Goal: Transaction & Acquisition: Purchase product/service

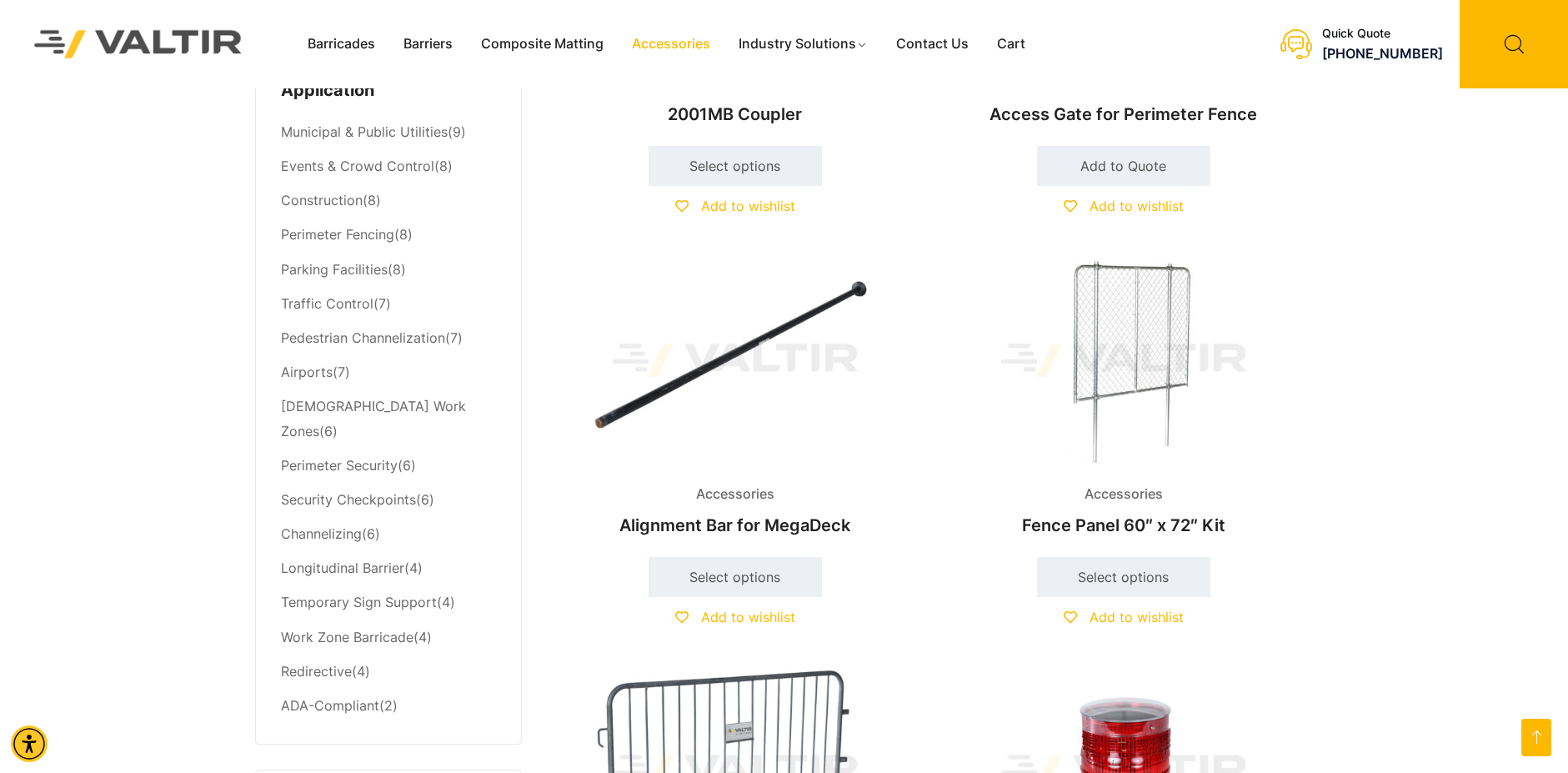
scroll to position [750, 0]
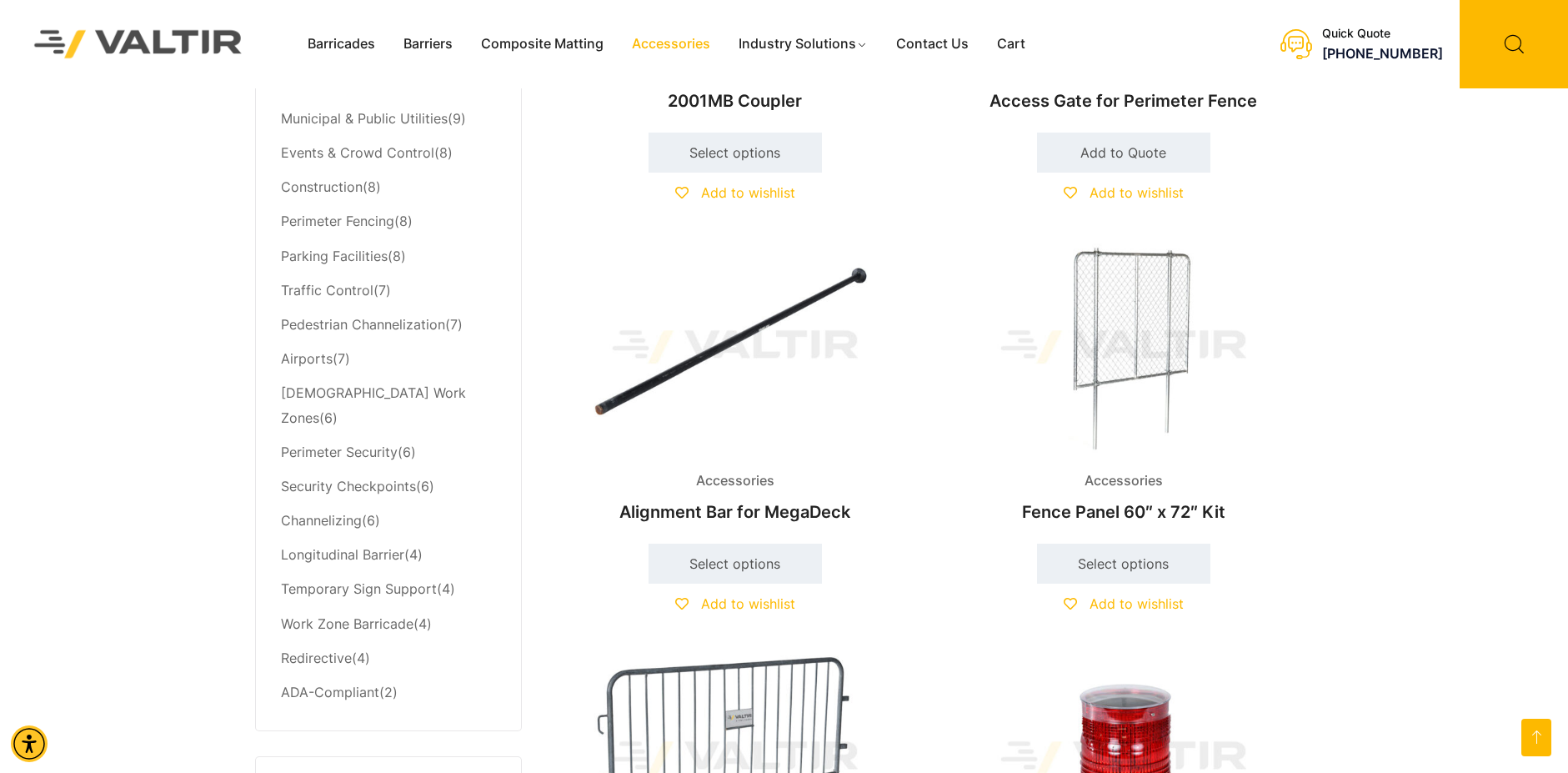
click at [0, 0] on div at bounding box center [0, 0] width 0 height 0
click at [1121, 518] on h2 "Fence Panel 60″ x 72″ Kit" at bounding box center [1124, 512] width 360 height 37
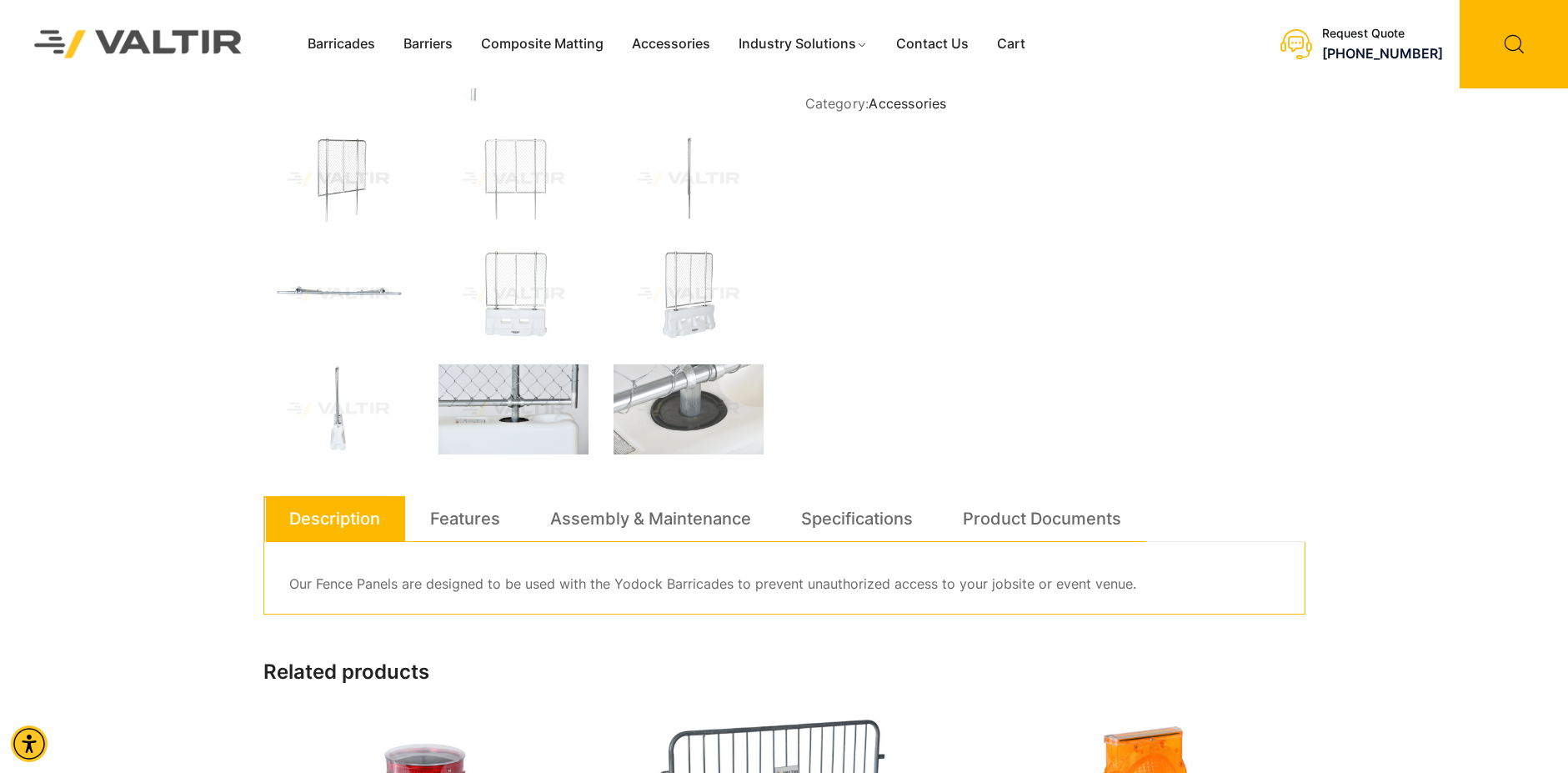
scroll to position [250, 0]
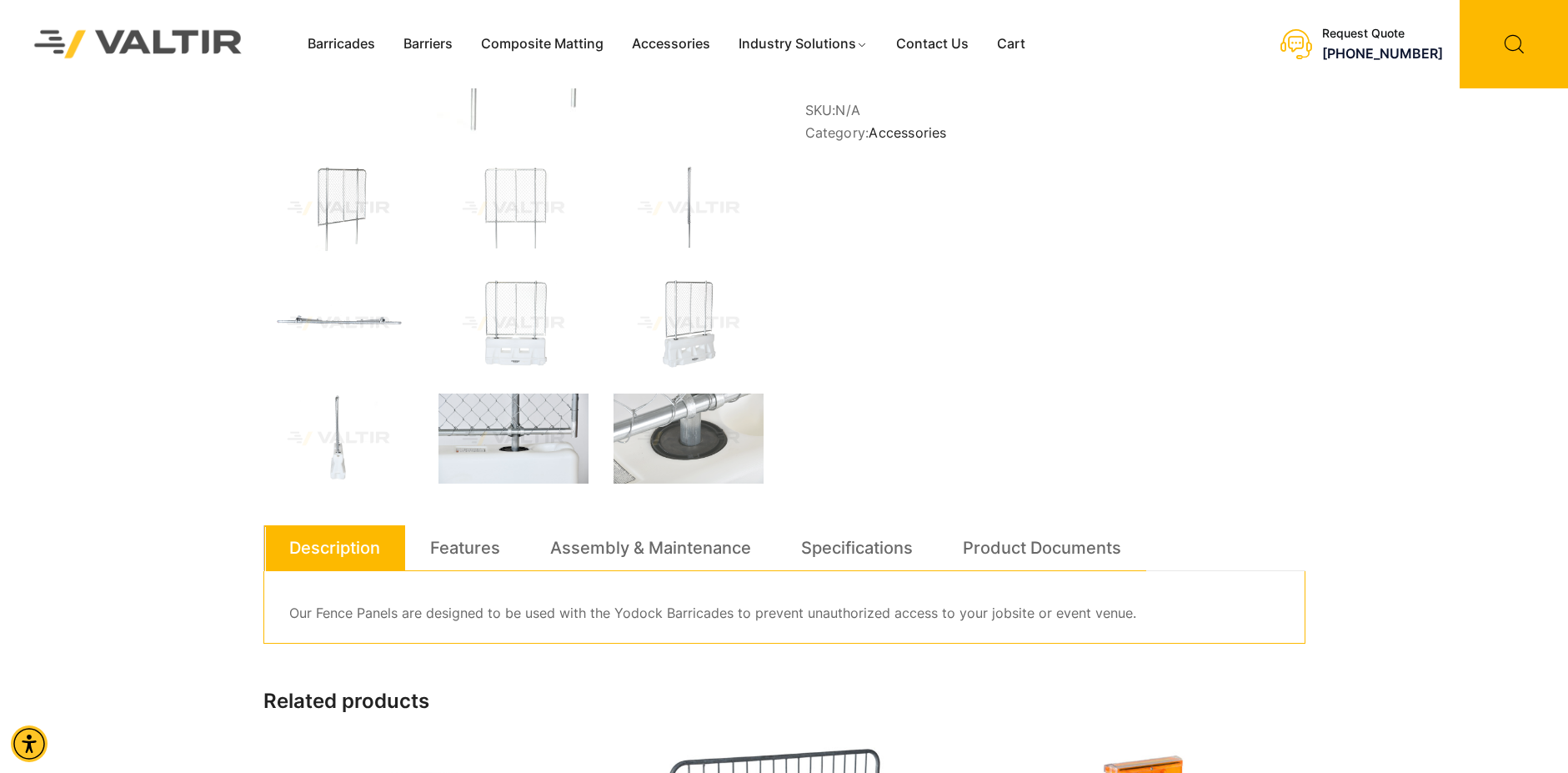
click at [532, 458] on img at bounding box center [513, 438] width 150 height 90
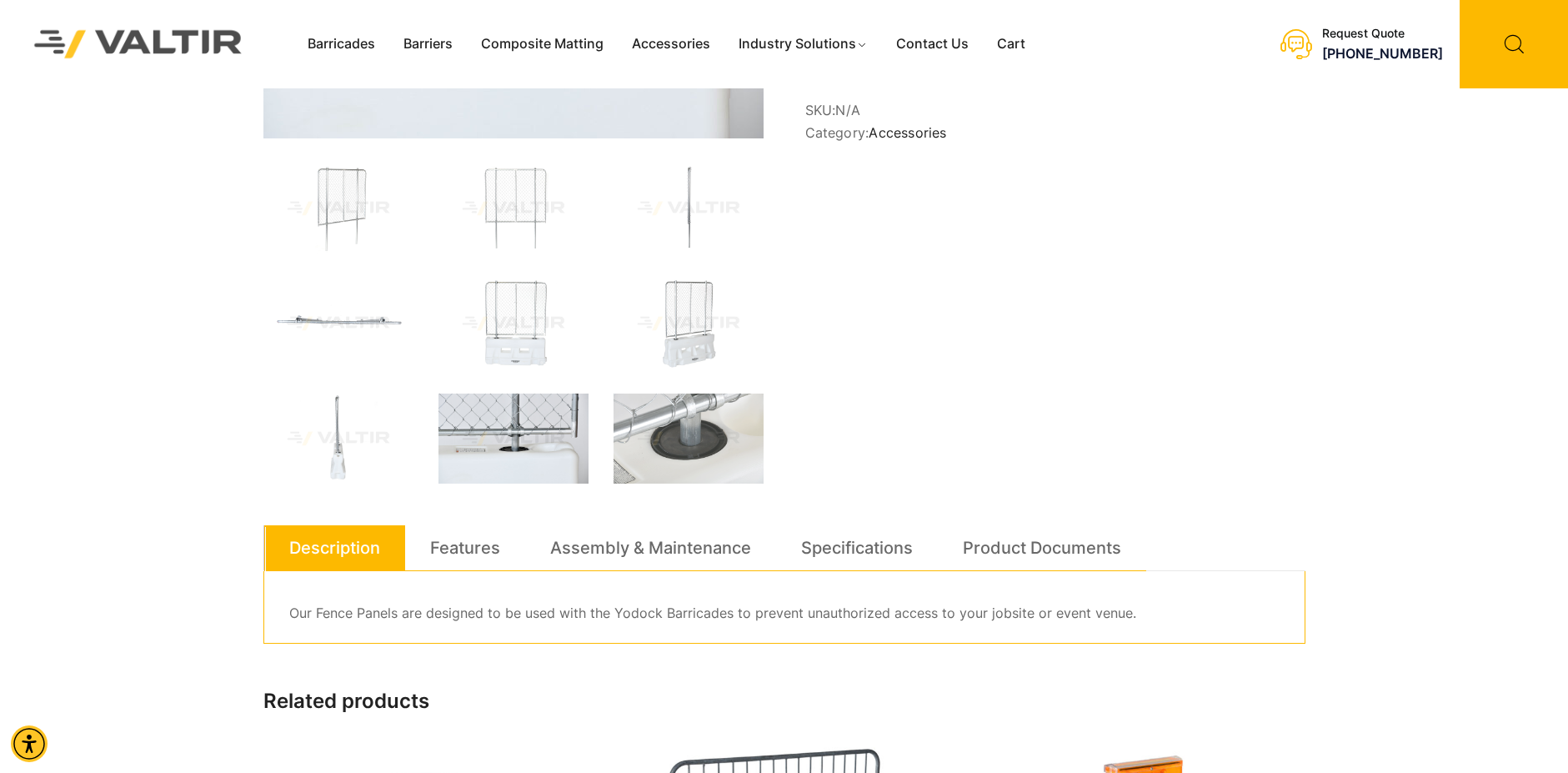
click at [541, 420] on img at bounding box center [513, 438] width 150 height 90
click at [702, 434] on img at bounding box center [688, 438] width 150 height 90
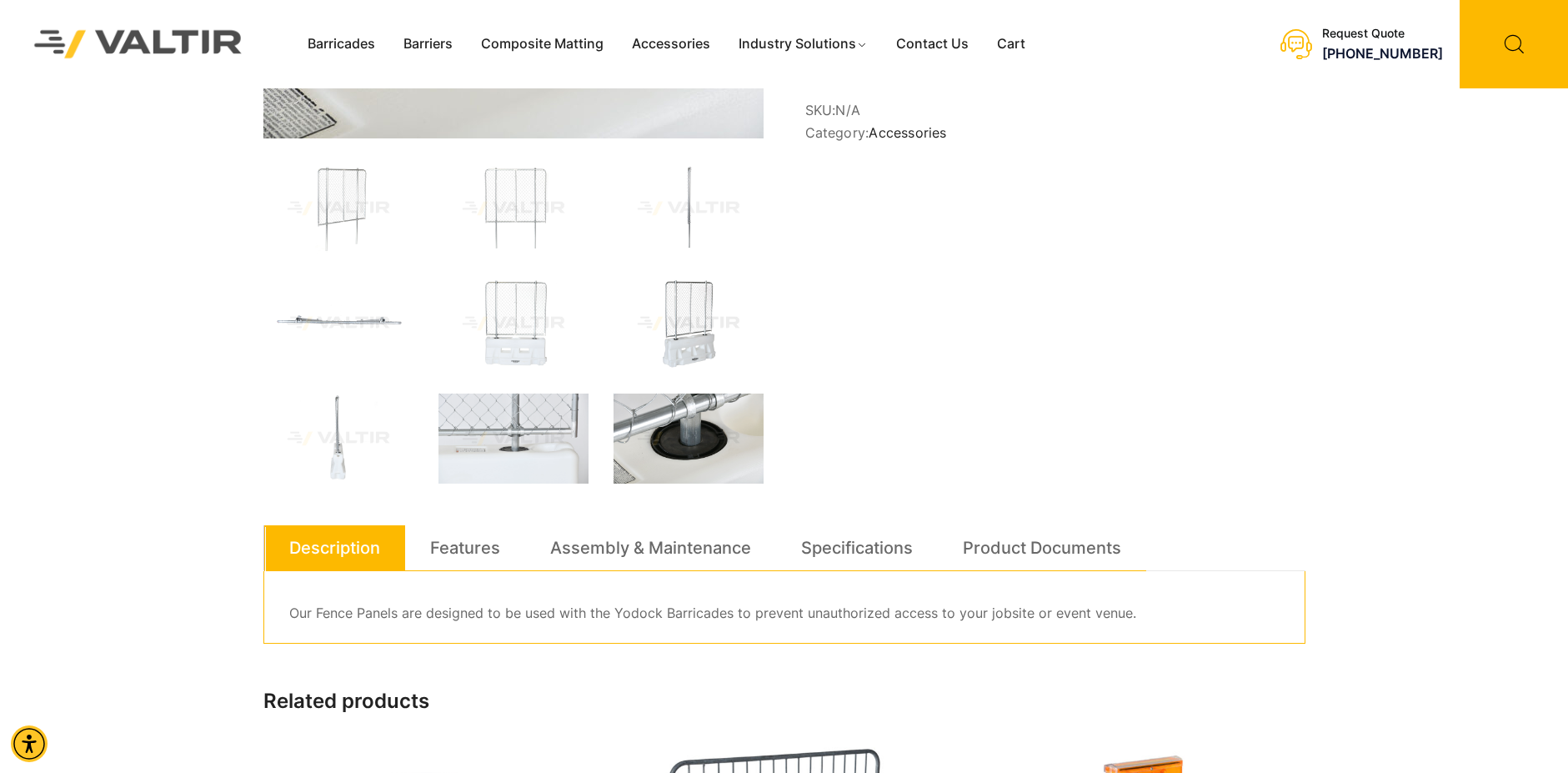
click at [675, 332] on img at bounding box center [688, 323] width 150 height 90
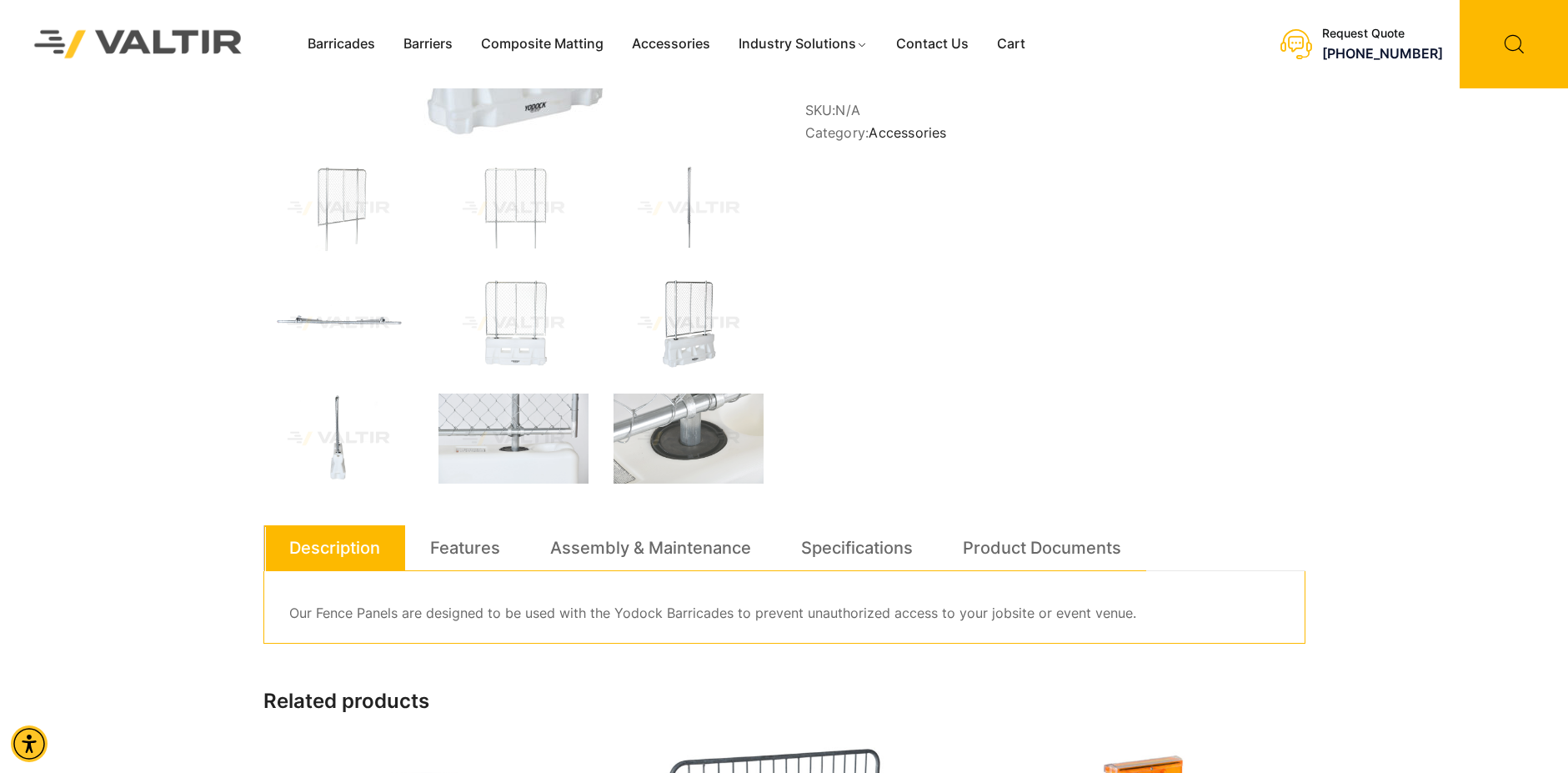
click at [338, 456] on img at bounding box center [338, 438] width 150 height 90
click at [330, 321] on img at bounding box center [338, 323] width 150 height 90
click at [532, 418] on img at bounding box center [513, 438] width 150 height 90
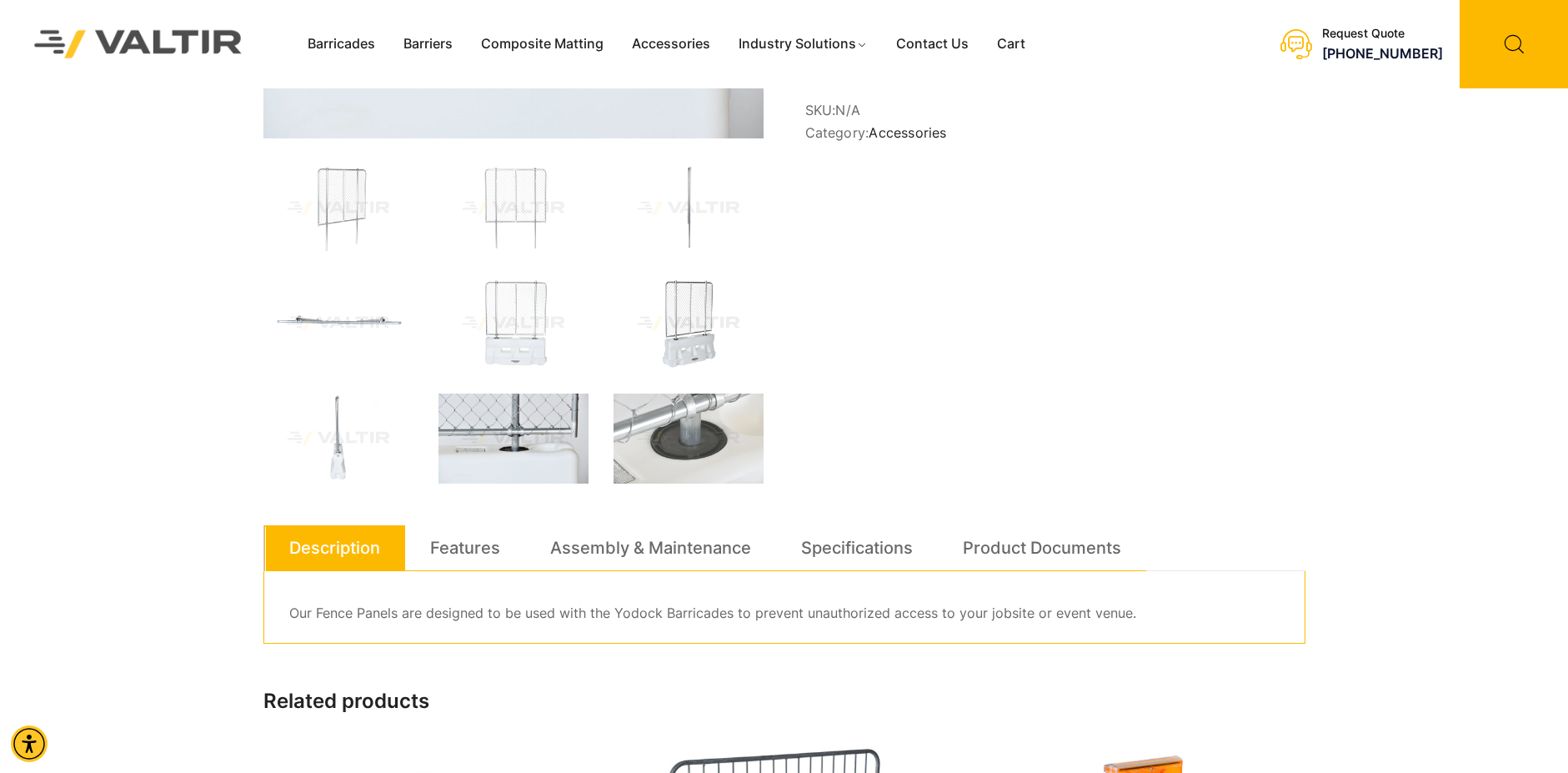
click at [695, 332] on img at bounding box center [688, 323] width 150 height 90
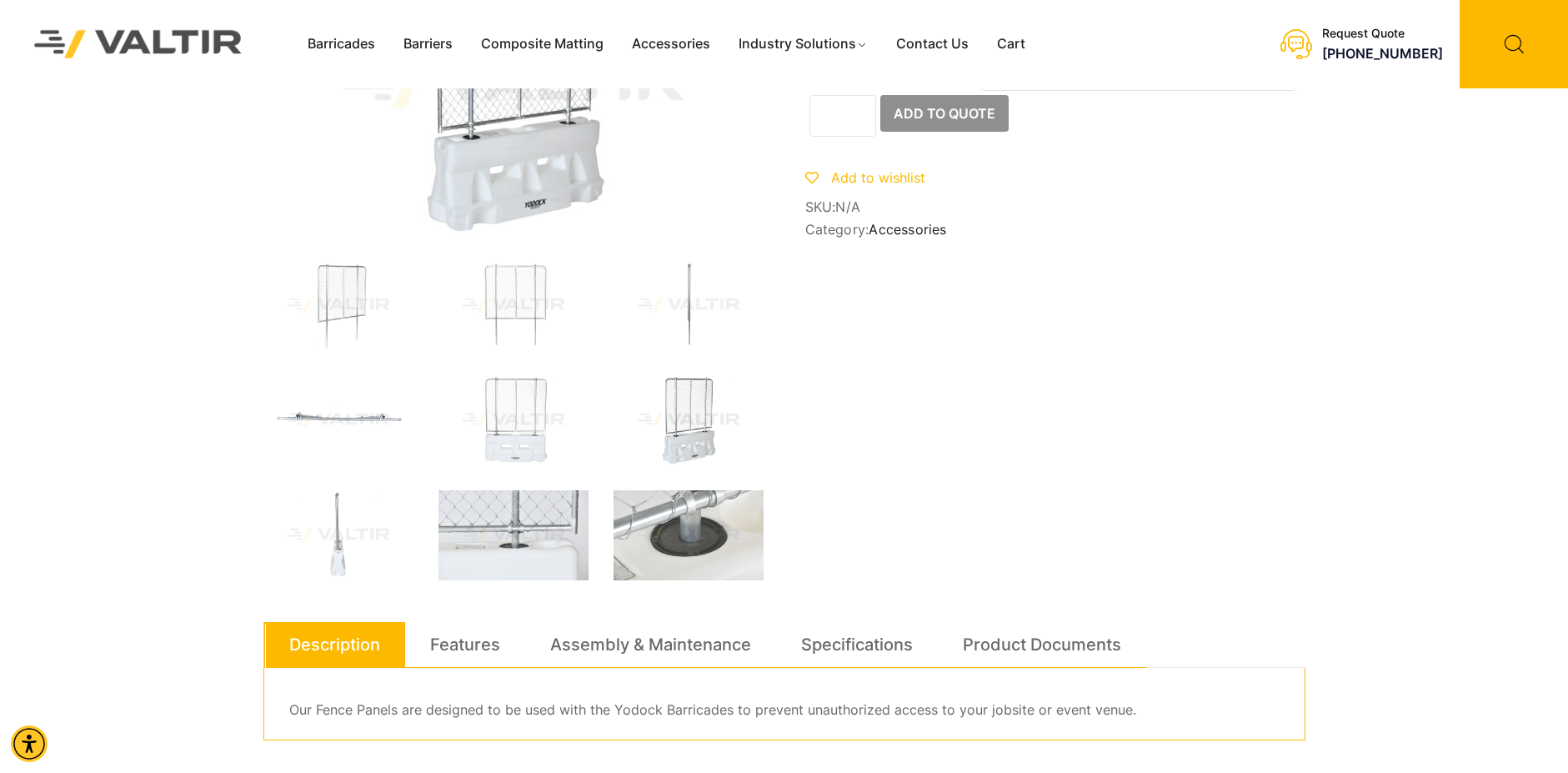
scroll to position [167, 0]
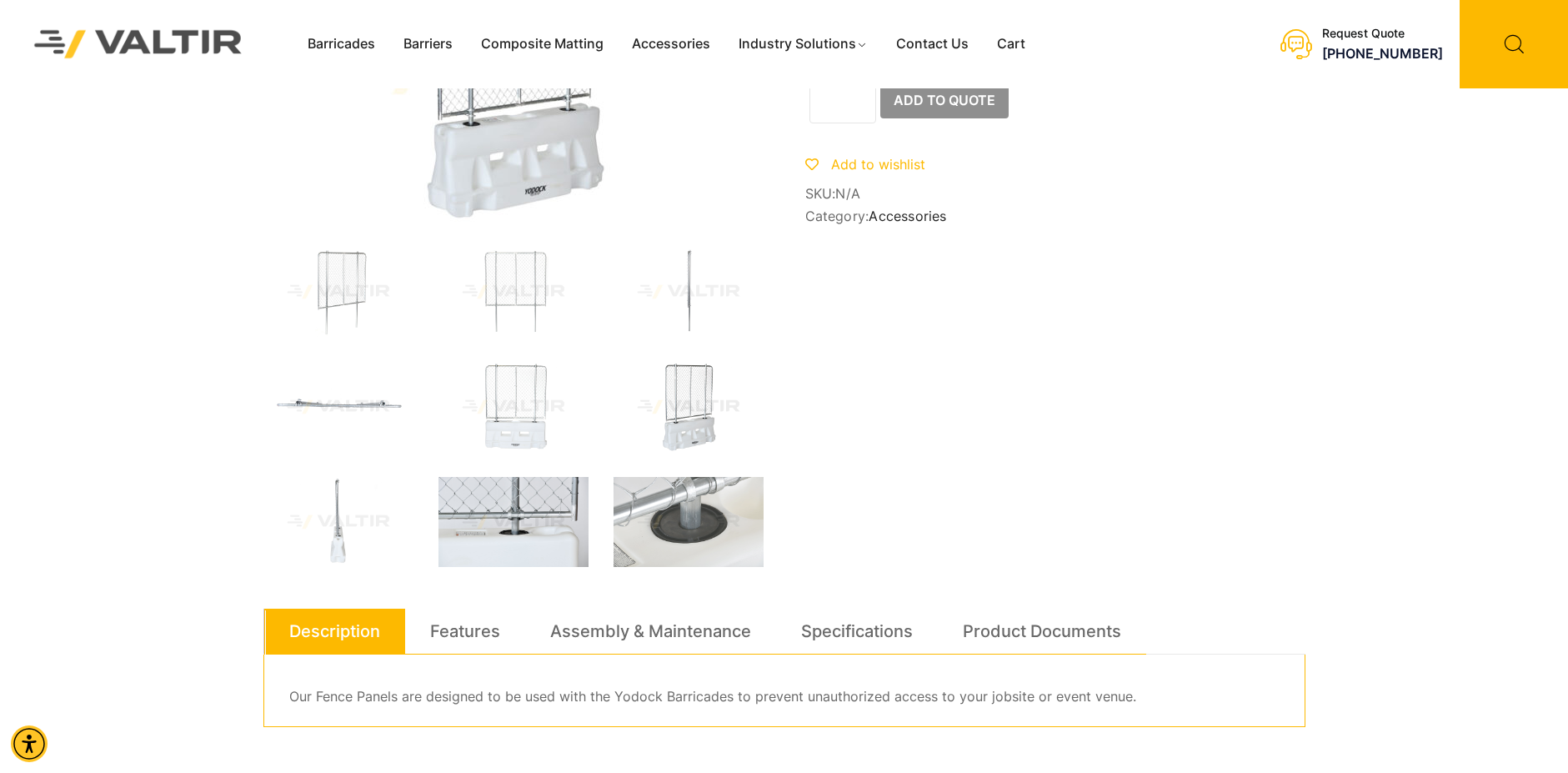
click at [534, 513] on img at bounding box center [513, 522] width 150 height 90
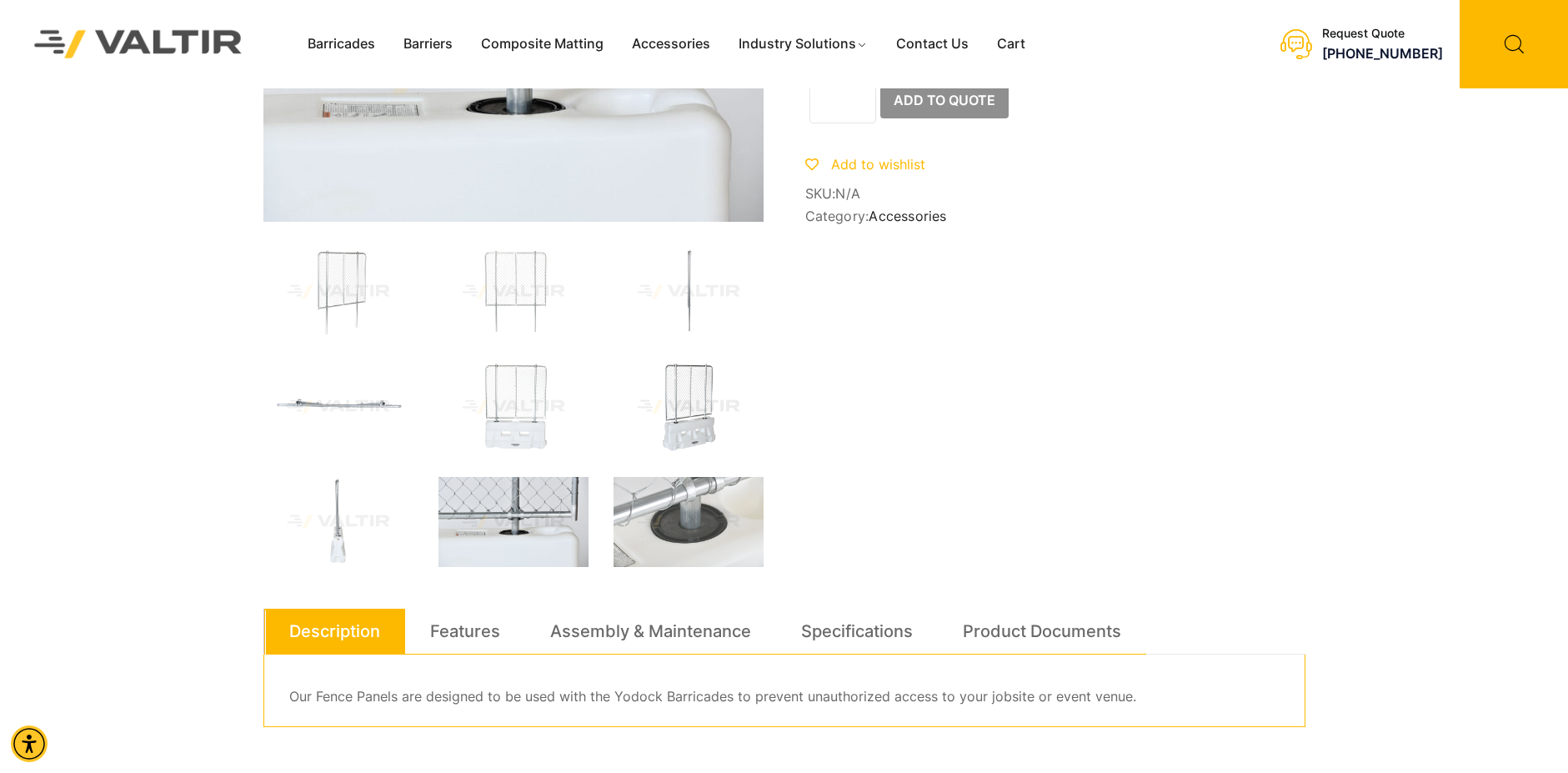
click at [684, 417] on img at bounding box center [688, 407] width 150 height 90
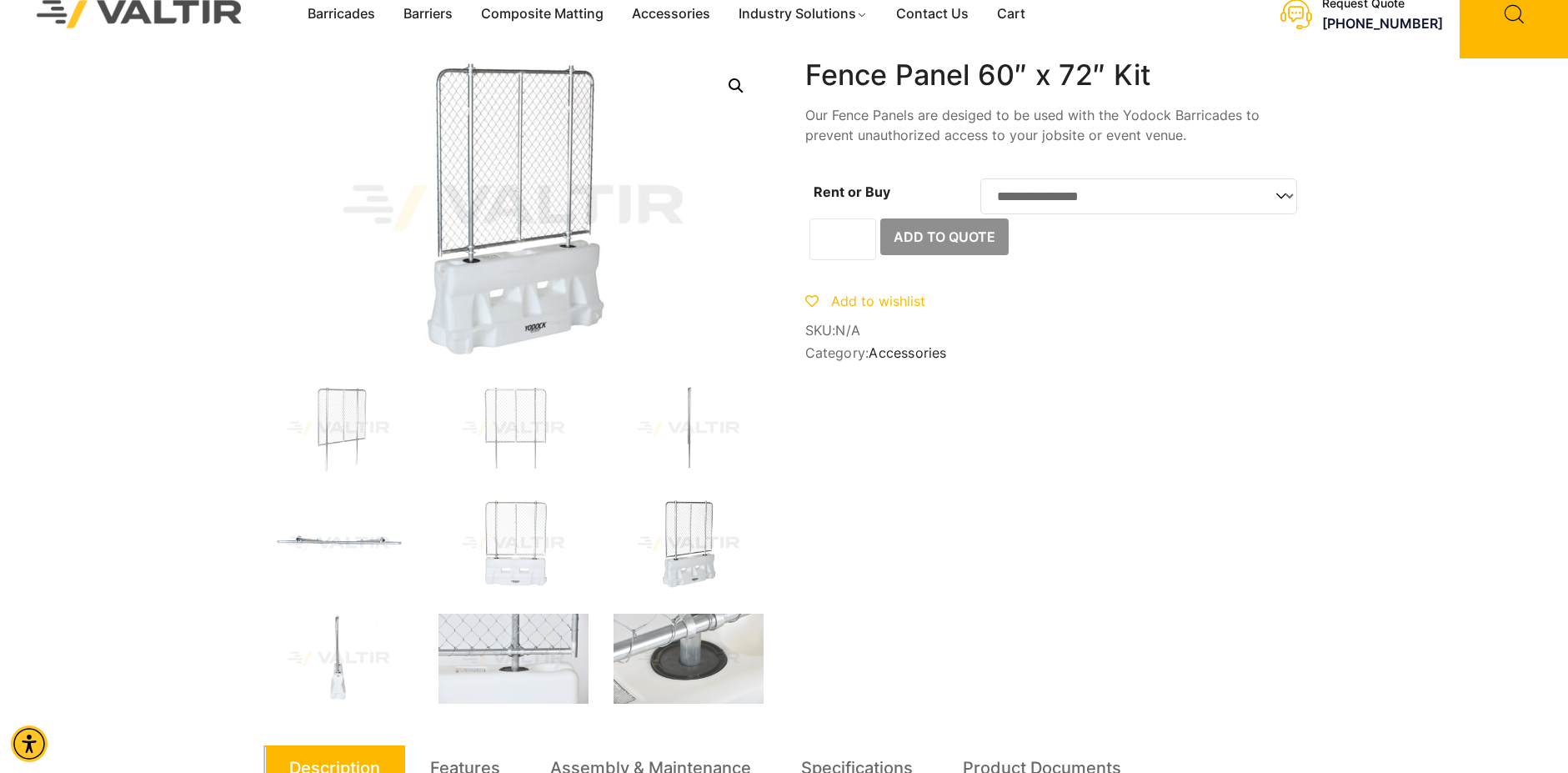
scroll to position [0, 0]
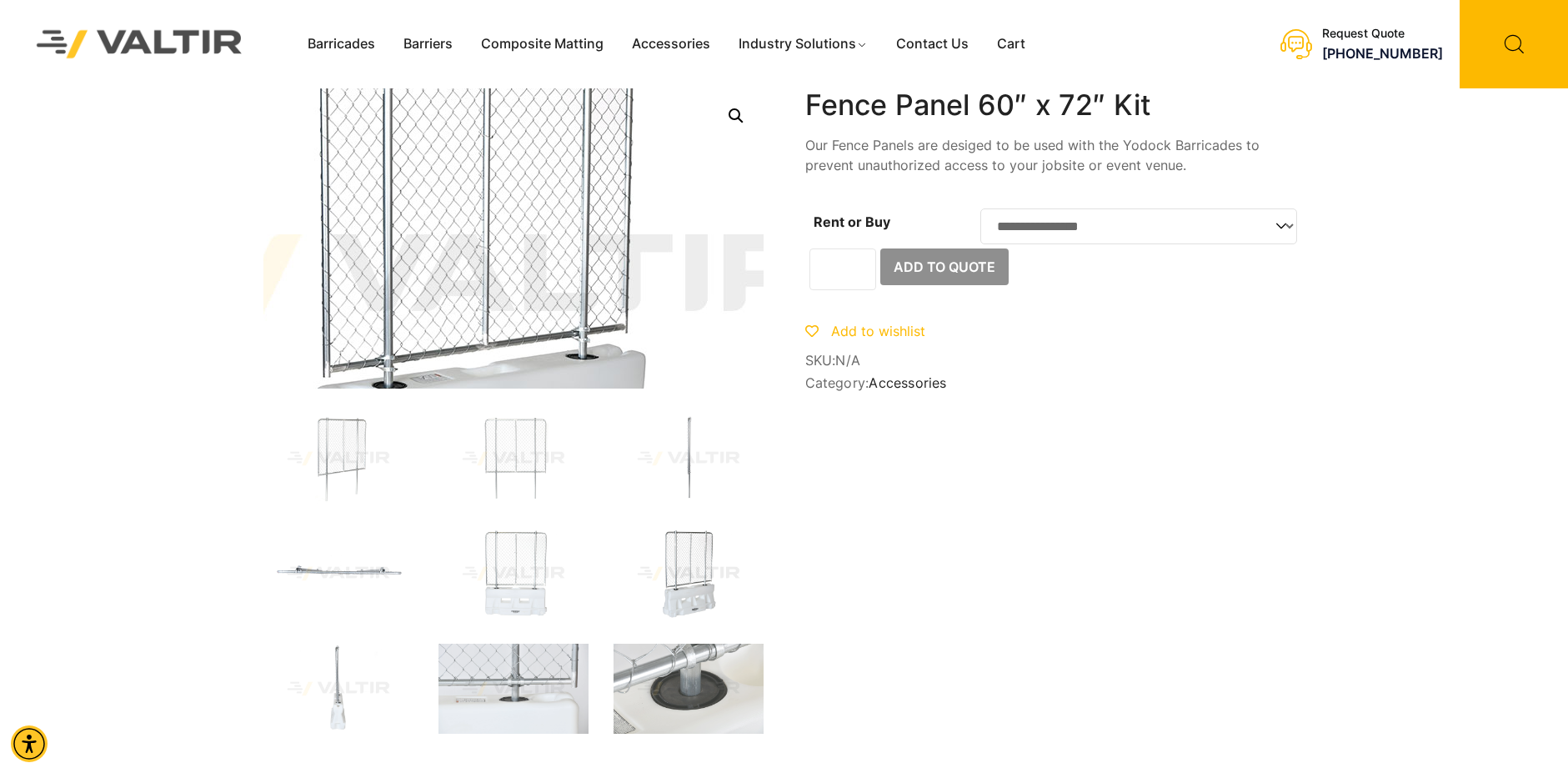
click at [553, 196] on img at bounding box center [474, 281] width 1000 height 600
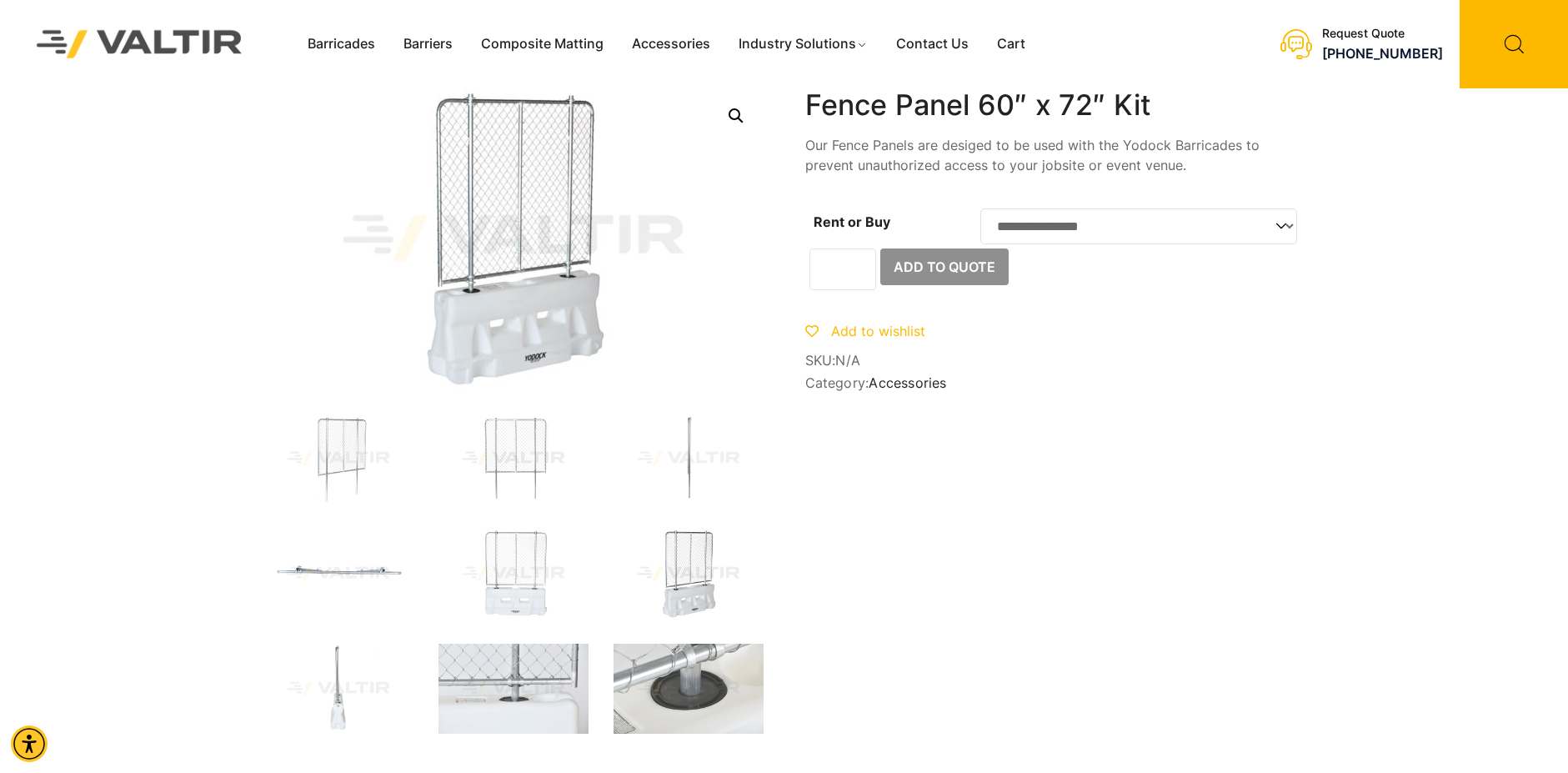
click at [515, 454] on img at bounding box center [513, 458] width 150 height 90
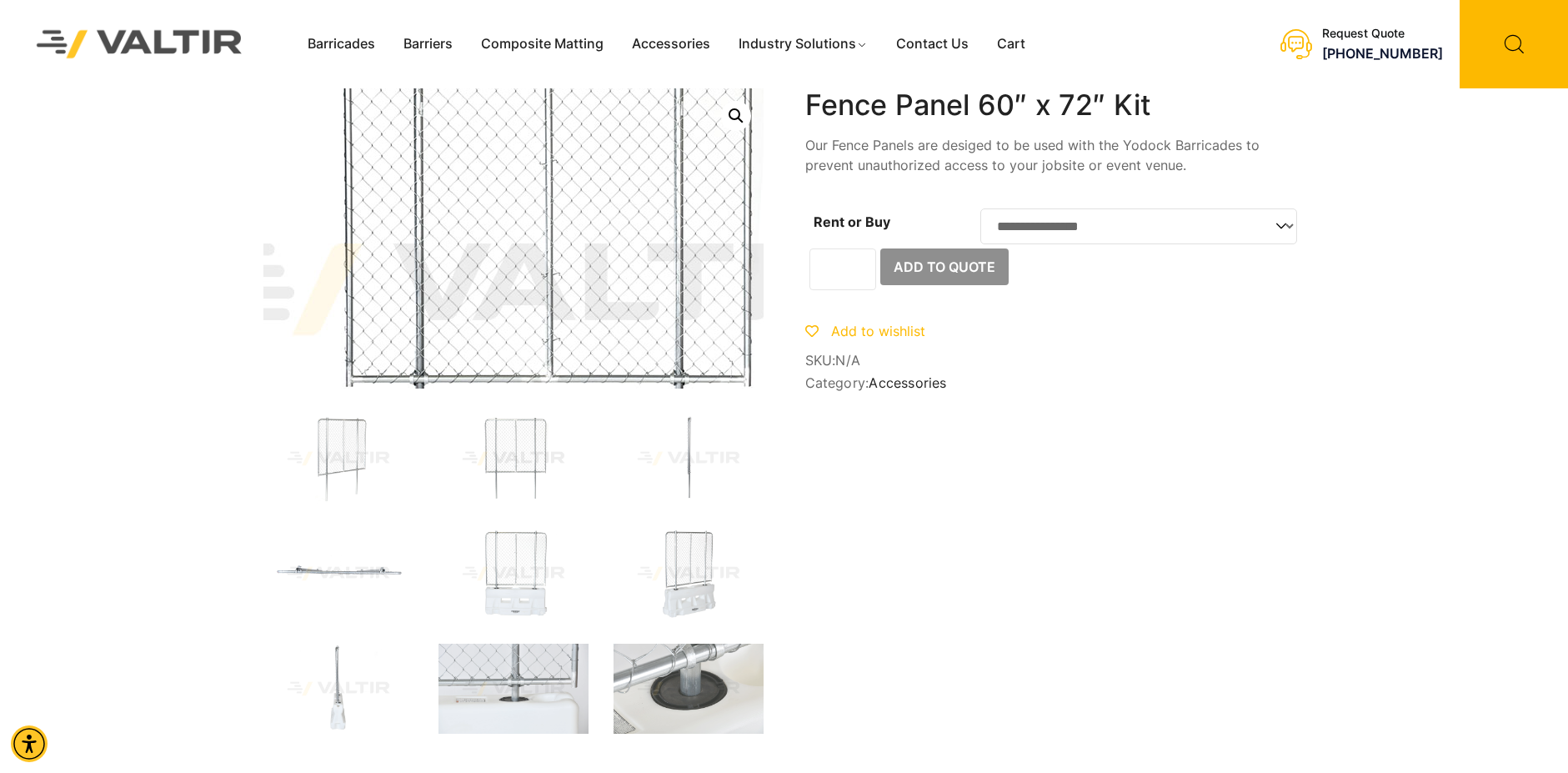
click at [492, 187] on img at bounding box center [534, 290] width 1000 height 600
